Goal: Information Seeking & Learning: Learn about a topic

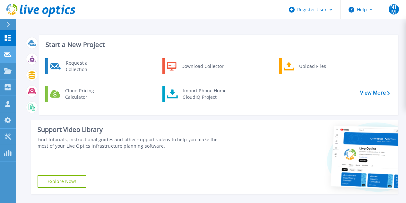
click at [7, 58] on link "Request Capture Request Capture" at bounding box center [8, 55] width 16 height 16
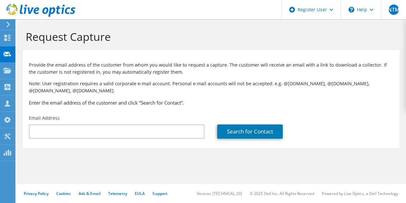
click at [5, 25] on div at bounding box center [7, 25] width 7 height 6
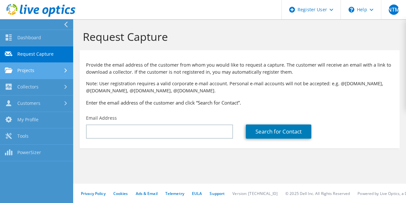
click at [27, 77] on link "Projects" at bounding box center [36, 71] width 73 height 16
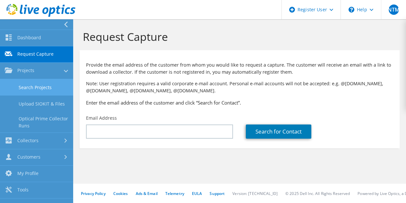
click at [24, 87] on link "Search Projects" at bounding box center [36, 87] width 73 height 16
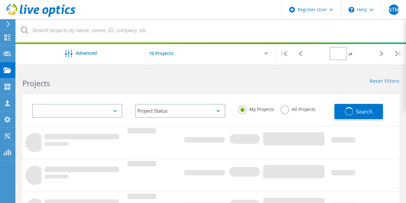
type input "1"
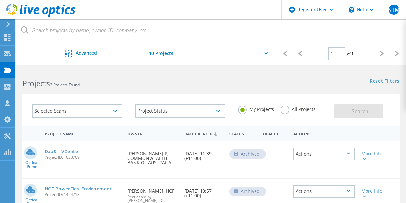
click at [272, 108] on label "My Projects" at bounding box center [256, 108] width 36 height 6
click at [0, 0] on input "My Projects" at bounding box center [0, 0] width 0 height 0
click at [282, 110] on label "All Projects" at bounding box center [298, 108] width 35 height 6
click at [0, 0] on input "All Projects" at bounding box center [0, 0] width 0 height 0
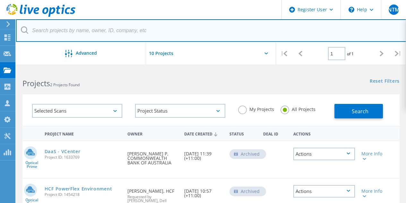
click at [120, 33] on input "text" at bounding box center [211, 30] width 391 height 22
paste input "1451395"
type input "1451395"
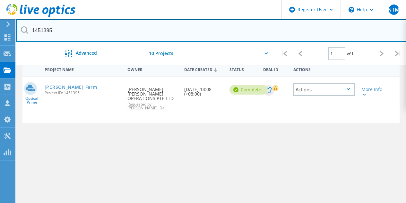
scroll to position [32, 0]
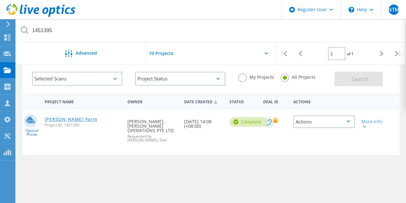
click at [71, 120] on link "[PERSON_NAME] Farm" at bounding box center [71, 119] width 53 height 4
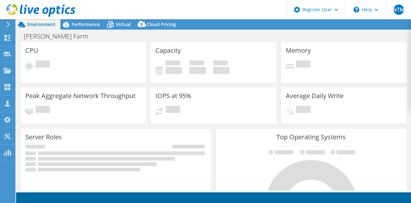
select select "USD"
select select "[GEOGRAPHIC_DATA]"
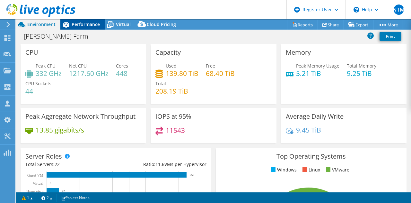
click at [85, 26] on span "Performance" at bounding box center [86, 24] width 28 height 6
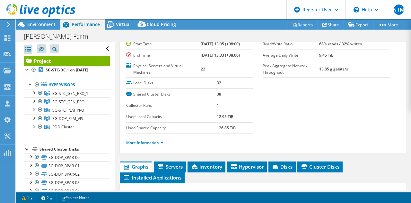
scroll to position [32, 0]
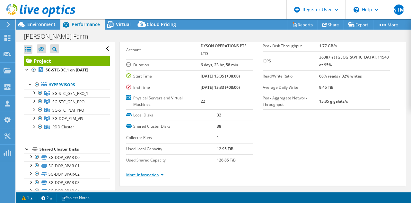
click at [155, 174] on link "More Information" at bounding box center [145, 174] width 38 height 5
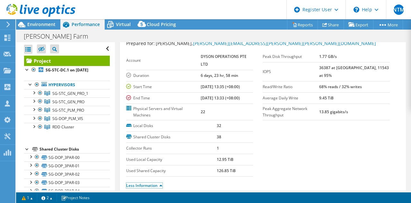
scroll to position [22, 0]
click at [377, 142] on section "Prepared for: Ronald Choong, Ronald.Choong@dyson.com Account DYSON OPERATIONS P…" at bounding box center [263, 117] width 274 height 155
click at [336, 63] on td "36387 at [GEOGRAPHIC_DATA], 11543 at 95%" at bounding box center [354, 71] width 71 height 19
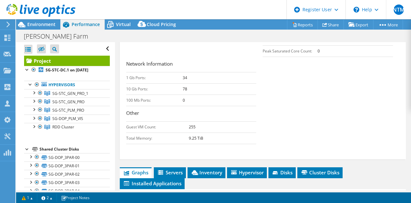
scroll to position [227, 0]
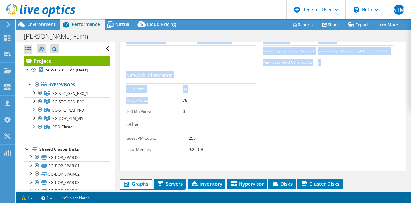
drag, startPoint x: 122, startPoint y: 97, endPoint x: 164, endPoint y: 99, distance: 42.1
click at [164, 101] on td "10 Gb Ports:" at bounding box center [154, 99] width 57 height 11
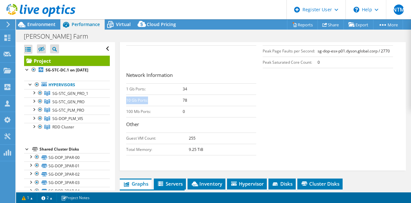
drag, startPoint x: 127, startPoint y: 99, endPoint x: 150, endPoint y: 103, distance: 23.8
click at [150, 103] on td "10 Gb Ports:" at bounding box center [154, 99] width 57 height 11
click at [177, 136] on td "Guest VM Count:" at bounding box center [157, 137] width 63 height 11
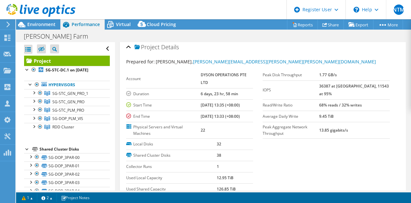
scroll to position [0, 0]
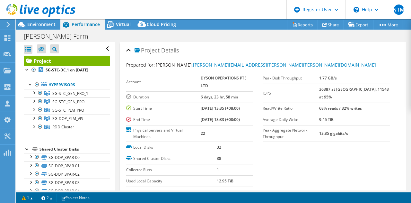
click at [319, 90] on label "IOPS" at bounding box center [291, 93] width 57 height 6
click at [38, 20] on div at bounding box center [37, 11] width 75 height 22
click at [43, 24] on span "Environment" at bounding box center [41, 24] width 28 height 6
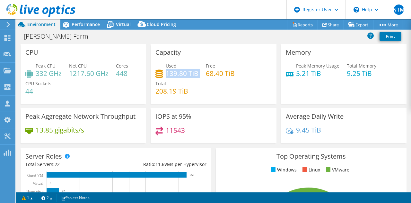
drag, startPoint x: 166, startPoint y: 73, endPoint x: 199, endPoint y: 73, distance: 33.4
click at [199, 73] on div "Used 139.80 TiB Free 68.40 TiB Total 208.19 TiB" at bounding box center [213, 81] width 116 height 39
copy div "139.80 TiB"
click at [89, 24] on span "Performance" at bounding box center [86, 24] width 28 height 6
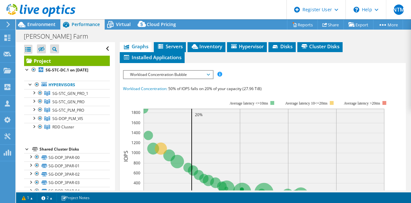
scroll to position [364, 0]
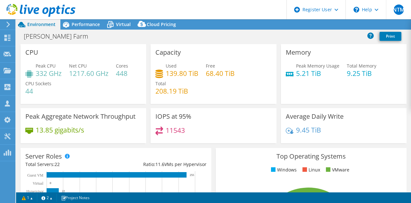
select select "[GEOGRAPHIC_DATA]"
select select "USD"
